Goal: Task Accomplishment & Management: Manage account settings

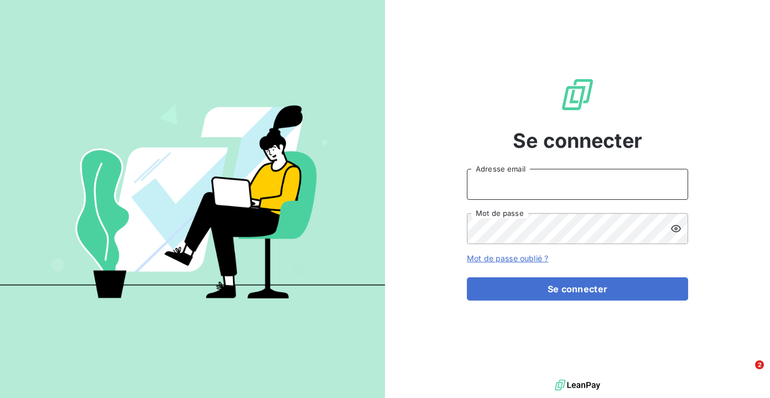
click at [504, 191] on input "Adresse email" at bounding box center [577, 184] width 221 height 31
type input "capucine@heypongo.com"
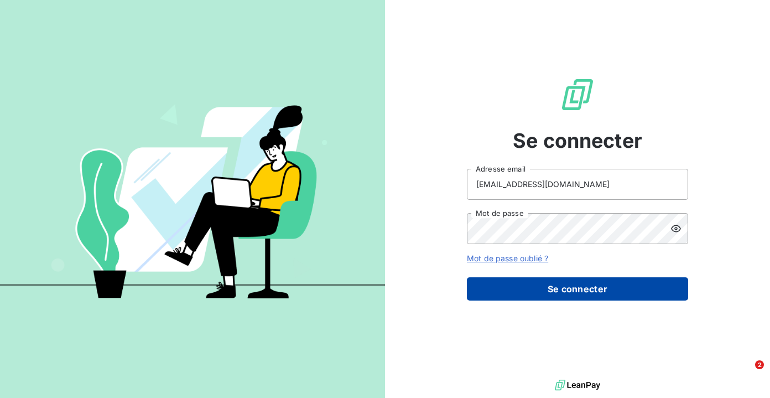
click at [551, 286] on button "Se connecter" at bounding box center [577, 288] width 221 height 23
